Goal: Task Accomplishment & Management: Complete application form

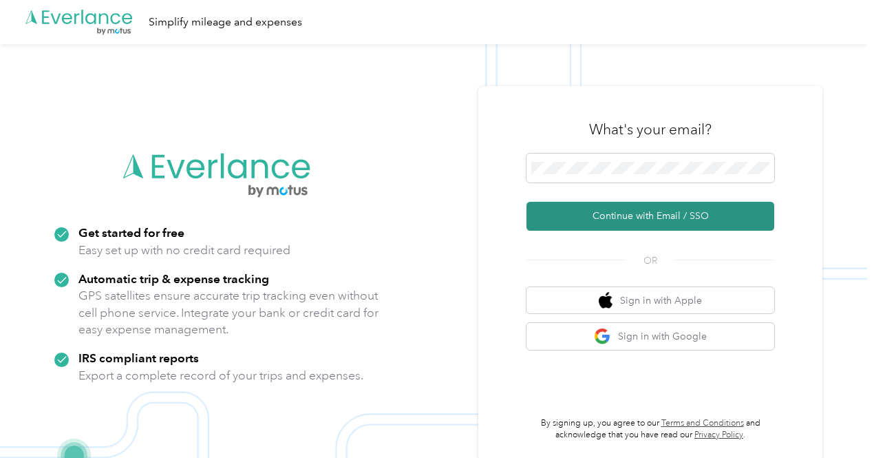
click at [675, 221] on button "Continue with Email / SSO" at bounding box center [651, 216] width 248 height 29
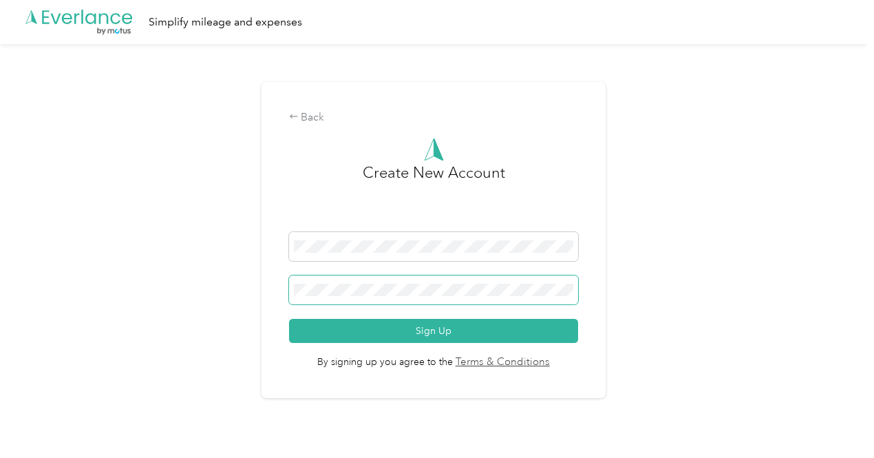
click at [399, 297] on span at bounding box center [433, 289] width 289 height 29
click at [453, 282] on span at bounding box center [433, 289] width 289 height 29
click at [735, 271] on div "Back Create New Account Sign Up By signing up you agree to the Terms & Conditio…" at bounding box center [433, 245] width 867 height 403
